Goal: Learn about a topic

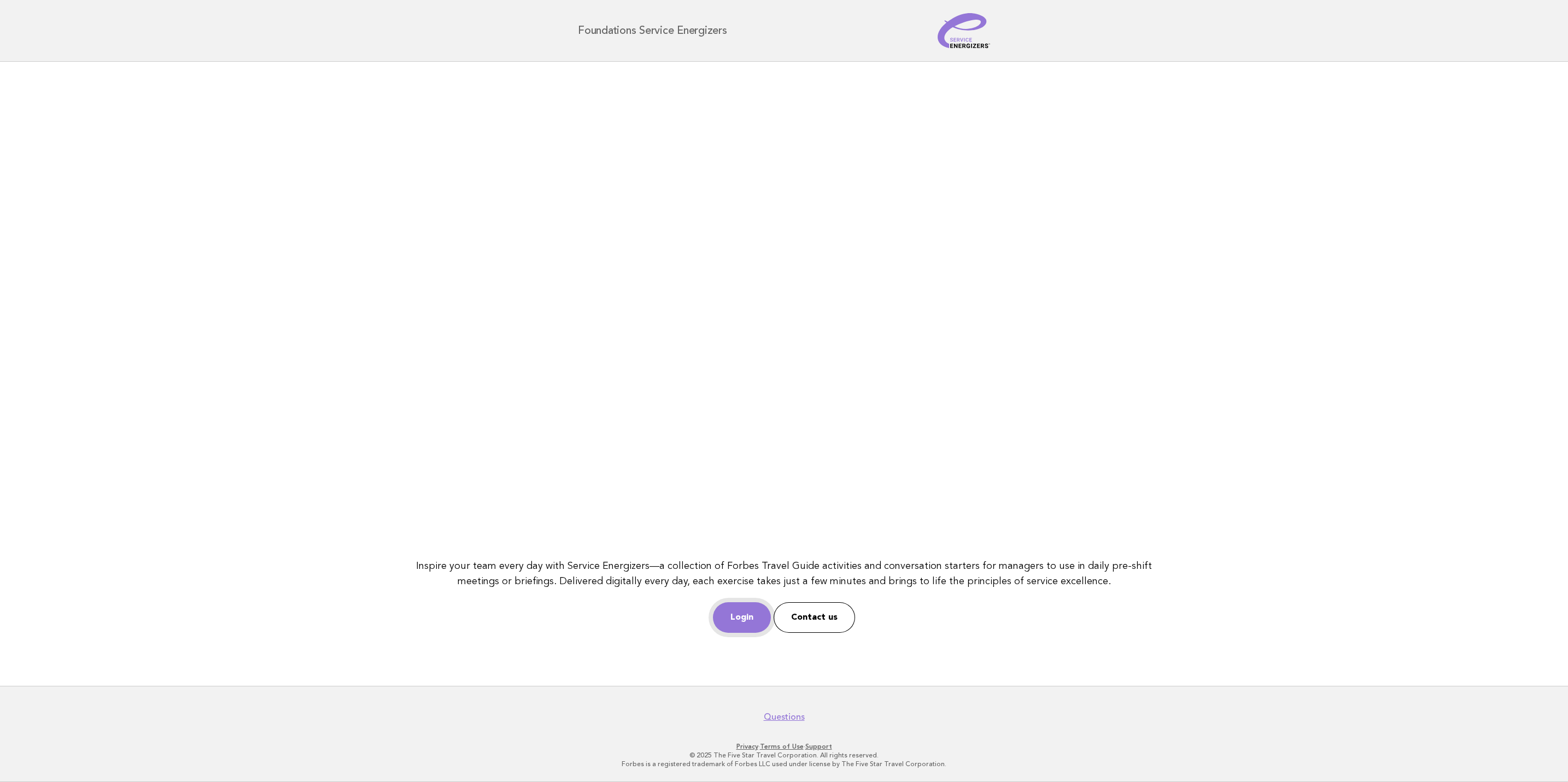
click at [750, 614] on link "Login" at bounding box center [742, 617] width 58 height 31
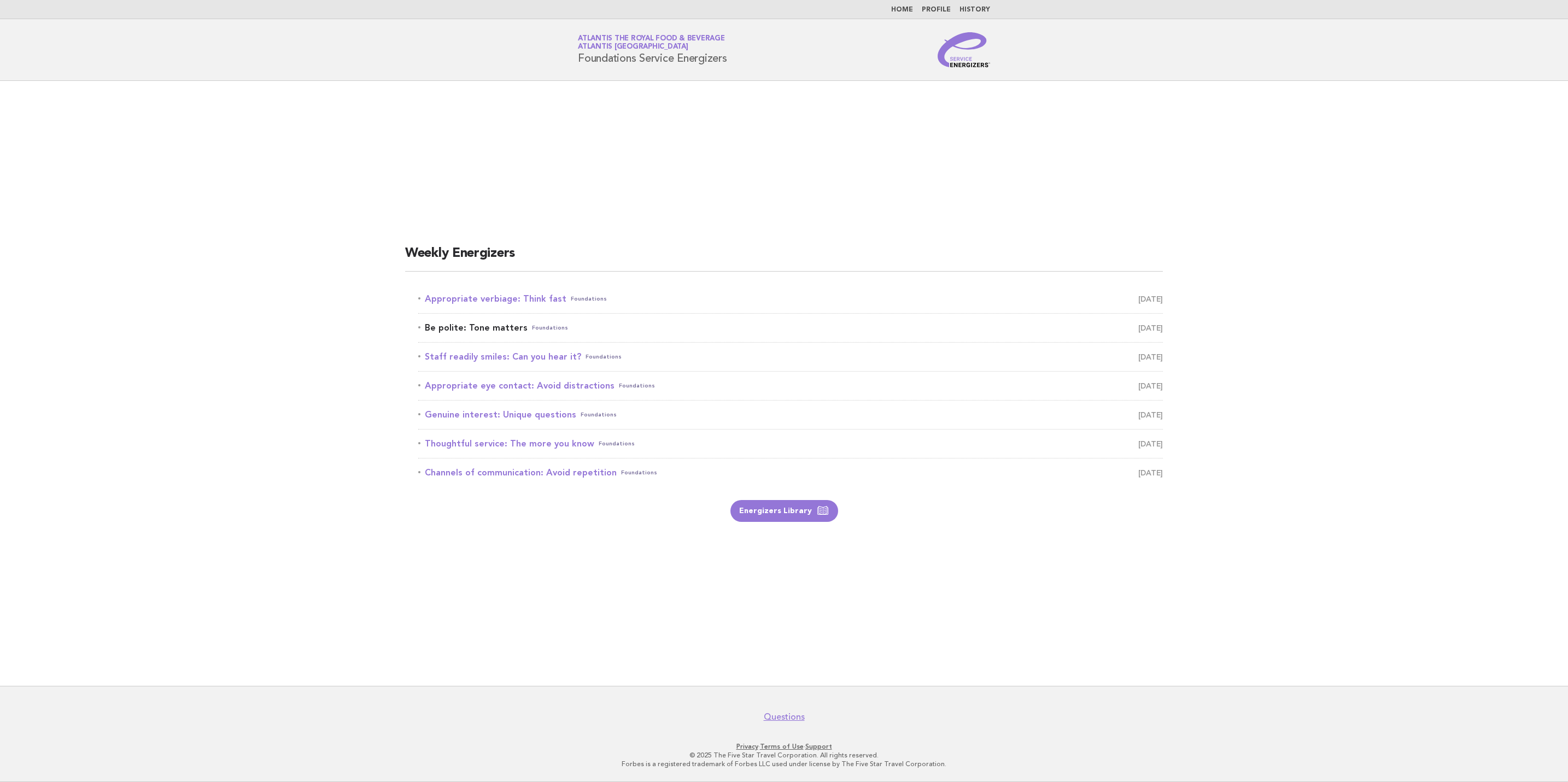
click at [1138, 325] on span "[DATE]" at bounding box center [1150, 328] width 25 height 15
